Goal: Transaction & Acquisition: Download file/media

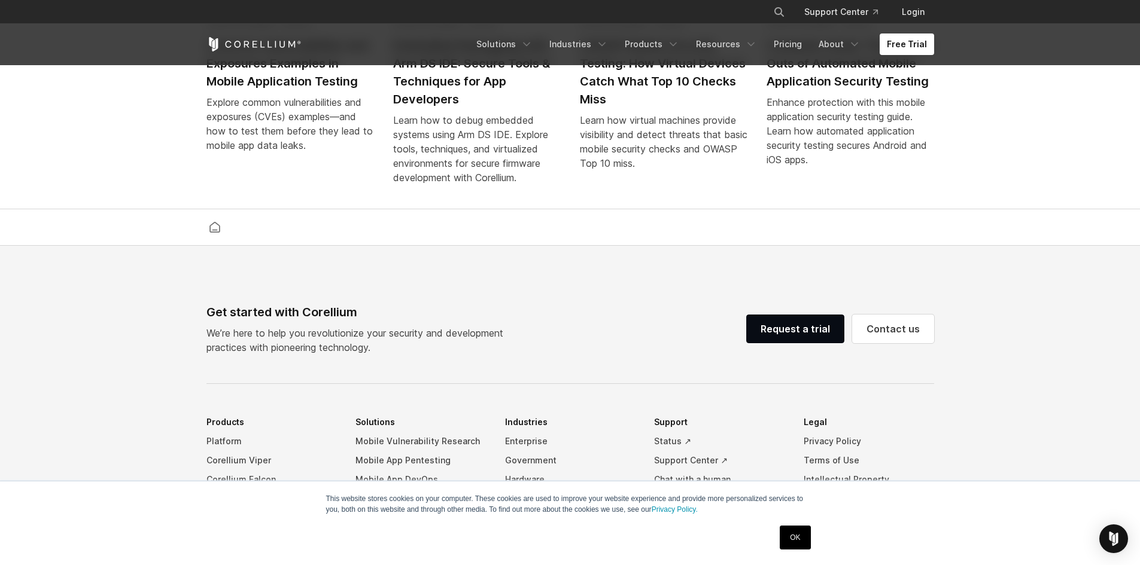
scroll to position [2808, 0]
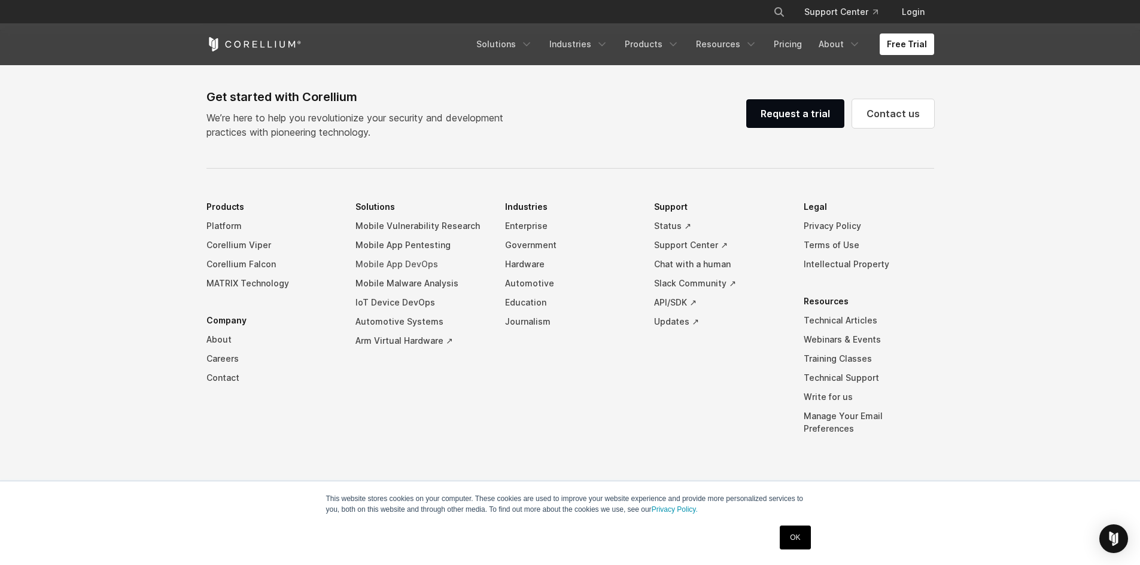
click at [434, 270] on link "Mobile App DevOps" at bounding box center [420, 264] width 130 height 19
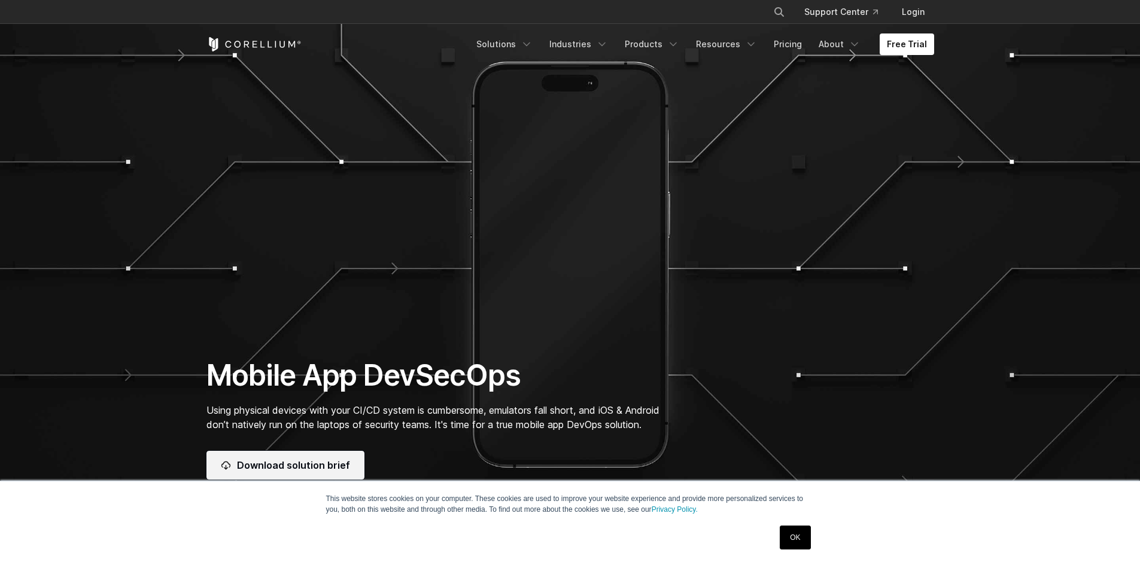
click at [337, 453] on link "Download solution brief" at bounding box center [285, 465] width 158 height 29
